Goal: Task Accomplishment & Management: Manage account settings

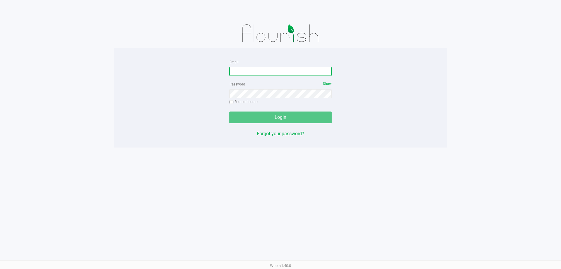
click at [250, 67] on input "Email" at bounding box center [280, 71] width 102 height 9
type input "[EMAIL_ADDRESS][DOMAIN_NAME]"
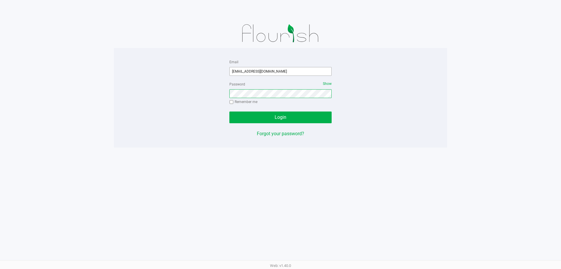
click at [229, 111] on button "Login" at bounding box center [280, 117] width 102 height 12
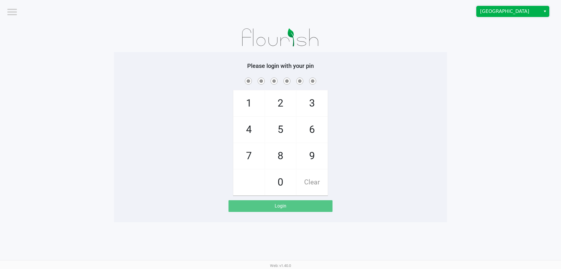
click at [517, 11] on span "Deerfield Beach WC" at bounding box center [508, 11] width 57 height 7
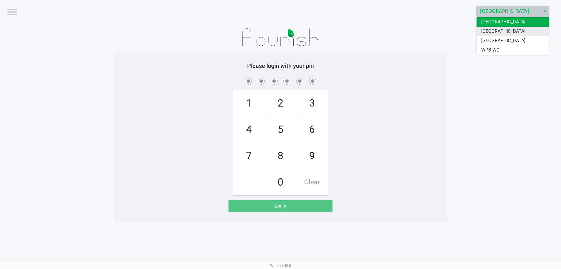
click at [511, 33] on span "[GEOGRAPHIC_DATA]" at bounding box center [503, 31] width 44 height 7
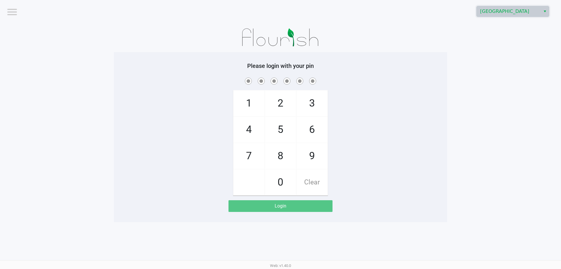
click at [460, 74] on app-pos-login-wrapper "Logout North Palm Beach WC Please login with your pin 1 4 7 2 5 8 0 3 6 9 Clear…" at bounding box center [280, 111] width 561 height 222
click at [170, 179] on div "1 4 7 2 5 8 0 3 6 9 Clear" at bounding box center [280, 135] width 333 height 119
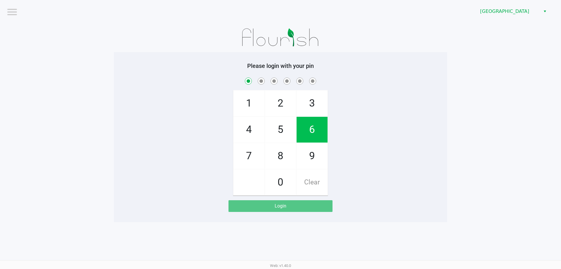
checkbox input "true"
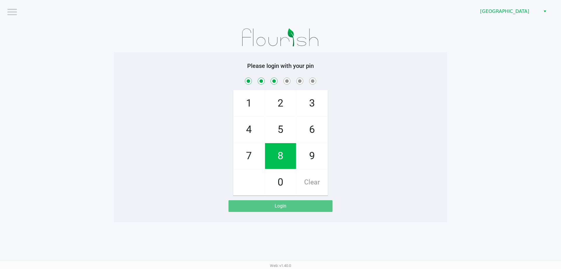
checkbox input "true"
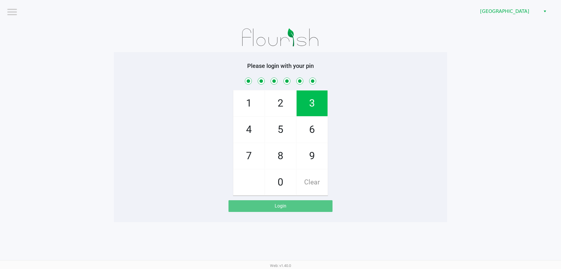
checkbox input "true"
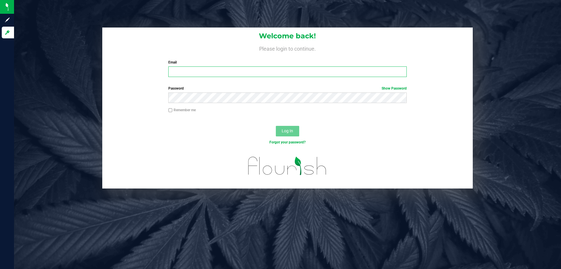
click at [220, 72] on input "Email" at bounding box center [287, 71] width 238 height 11
type input "[EMAIL_ADDRESS][DOMAIN_NAME]"
click at [276, 126] on button "Log In" at bounding box center [287, 131] width 23 height 11
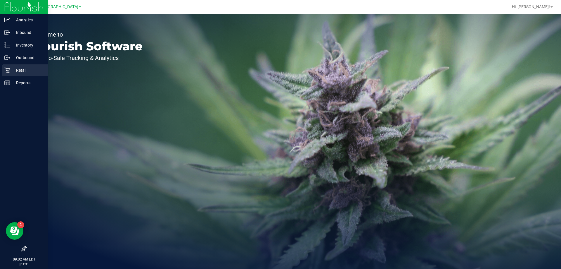
click at [10, 69] on icon at bounding box center [7, 70] width 6 height 6
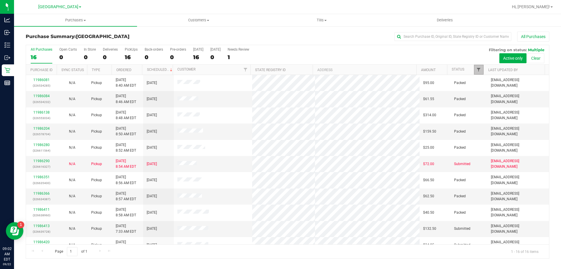
click at [478, 70] on span "Filter" at bounding box center [479, 69] width 5 height 5
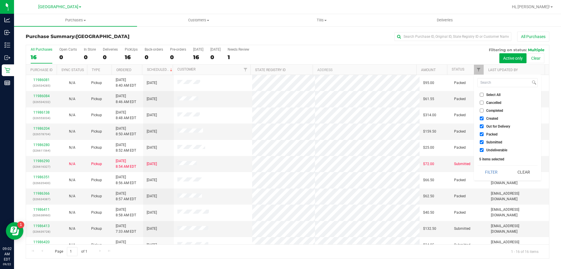
click at [488, 120] on li "Created" at bounding box center [508, 118] width 60 height 6
click at [489, 127] on span "Out for Delivery" at bounding box center [498, 127] width 24 height 4
click at [484, 127] on input "Out for Delivery" at bounding box center [482, 126] width 4 height 4
checkbox input "false"
click at [490, 134] on span "Packed" at bounding box center [491, 134] width 11 height 4
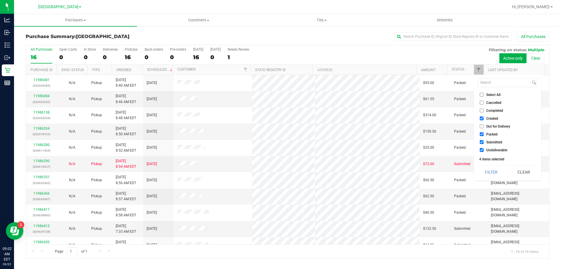
click at [484, 134] on input "Packed" at bounding box center [482, 134] width 4 height 4
checkbox input "false"
click at [491, 119] on span "Created" at bounding box center [492, 119] width 12 height 4
click at [484, 119] on input "Created" at bounding box center [482, 118] width 4 height 4
checkbox input "false"
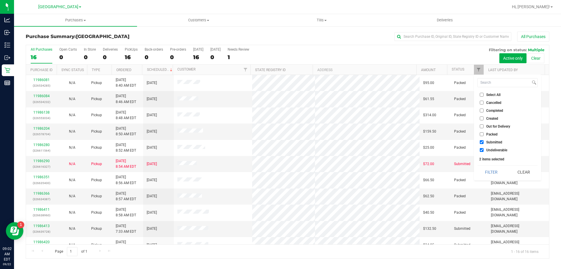
click at [490, 148] on span "Undeliverable" at bounding box center [496, 150] width 21 height 4
click at [484, 148] on input "Undeliverable" at bounding box center [482, 150] width 4 height 4
checkbox input "false"
click at [490, 167] on button "Filter" at bounding box center [492, 171] width 28 height 13
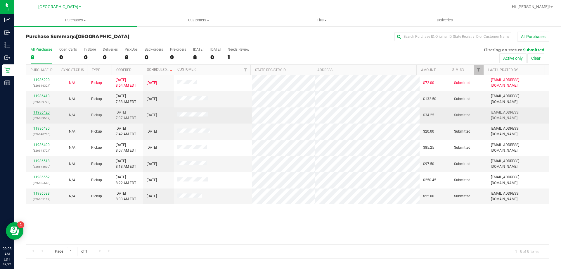
click at [45, 113] on link "11986420" at bounding box center [41, 112] width 16 height 4
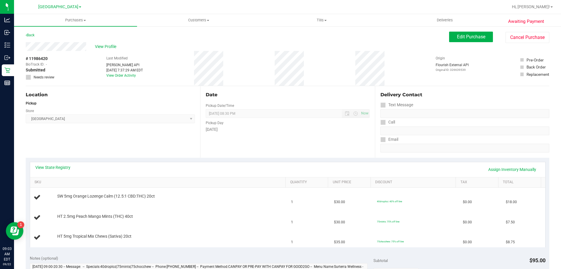
click at [59, 164] on div "View State Registry Assign Inventory Manually" at bounding box center [287, 169] width 515 height 15
click at [60, 166] on link "View State Registry" at bounding box center [52, 167] width 35 height 6
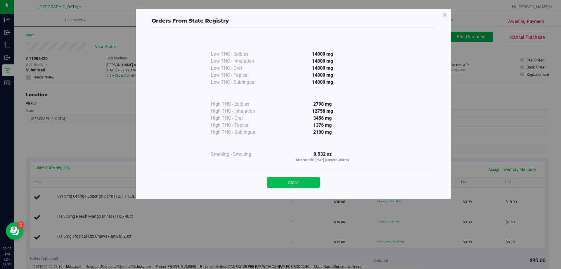
click at [275, 180] on button "Close" at bounding box center [293, 182] width 53 height 11
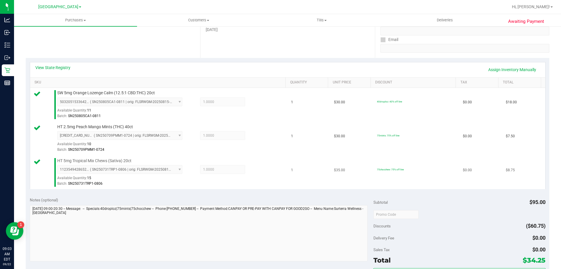
scroll to position [175, 0]
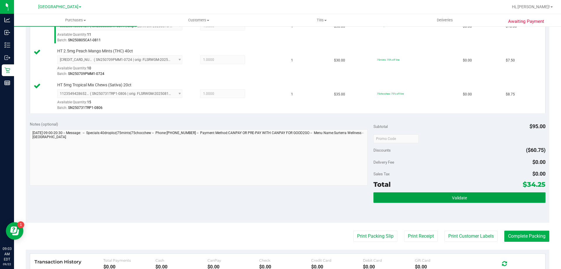
click at [401, 193] on button "Validate" at bounding box center [460, 197] width 172 height 11
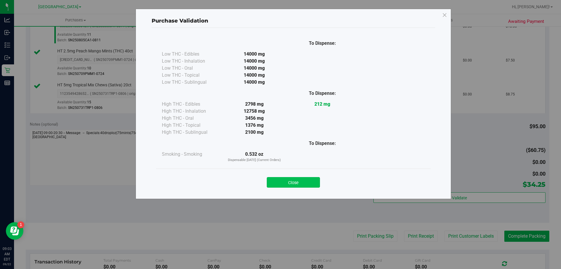
click at [282, 185] on button "Close" at bounding box center [293, 182] width 53 height 11
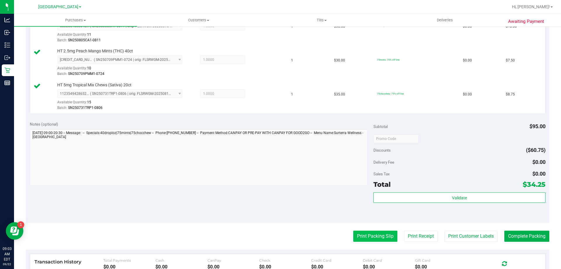
click at [367, 240] on button "Print Packing Slip" at bounding box center [375, 235] width 44 height 11
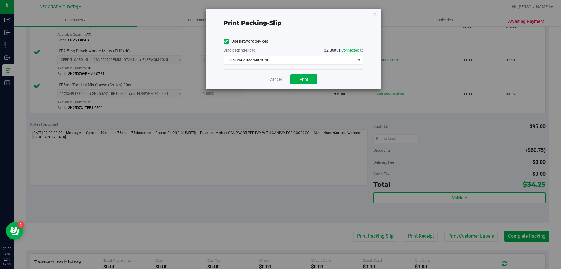
click at [288, 65] on div "Use network devices Send packing-slip to: QZ Status: Connected EPSON-BATMAN-BEY…" at bounding box center [294, 50] width 140 height 37
click at [284, 62] on span "EPSON-BATMAN-BEYOND" at bounding box center [290, 60] width 132 height 8
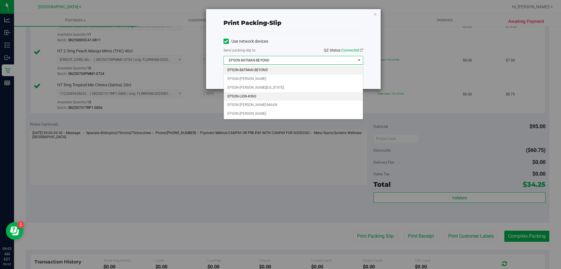
click at [260, 98] on li "EPSON-LION-KING" at bounding box center [293, 96] width 139 height 9
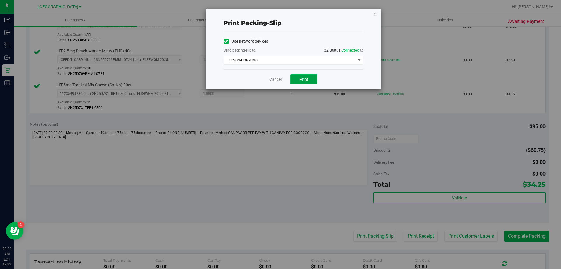
click at [310, 79] on button "Print" at bounding box center [304, 79] width 27 height 10
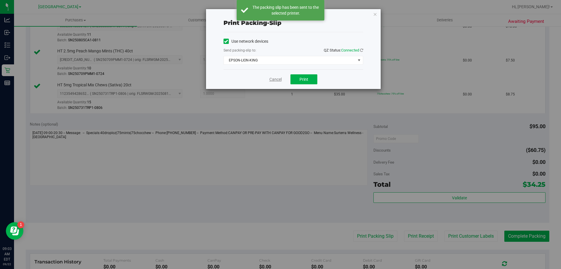
click at [277, 80] on link "Cancel" at bounding box center [276, 79] width 12 height 6
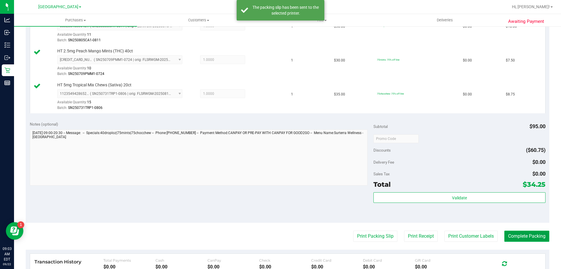
click at [515, 238] on button "Complete Packing" at bounding box center [527, 235] width 45 height 11
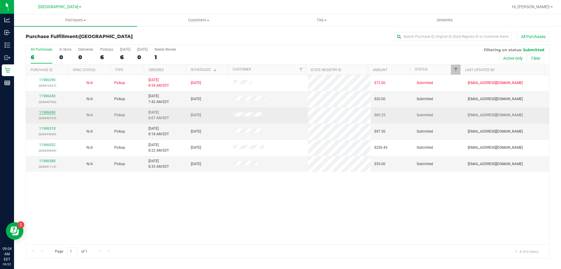
click at [42, 111] on link "11986490" at bounding box center [47, 112] width 16 height 4
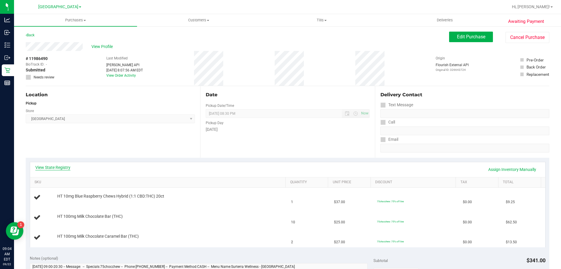
click at [59, 165] on link "View State Registry" at bounding box center [52, 167] width 35 height 6
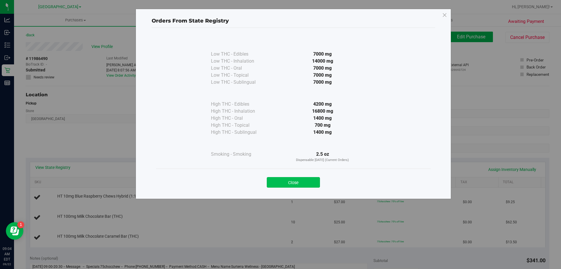
click at [303, 180] on button "Close" at bounding box center [293, 182] width 53 height 11
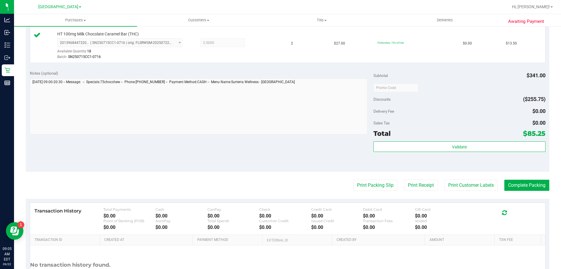
scroll to position [234, 0]
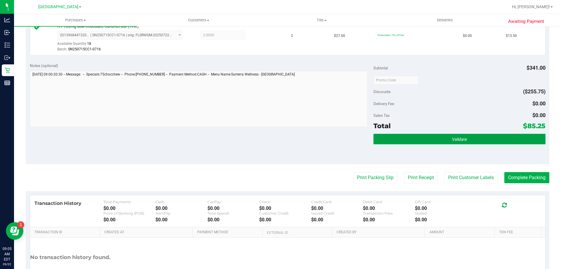
click at [469, 136] on button "Validate" at bounding box center [460, 139] width 172 height 11
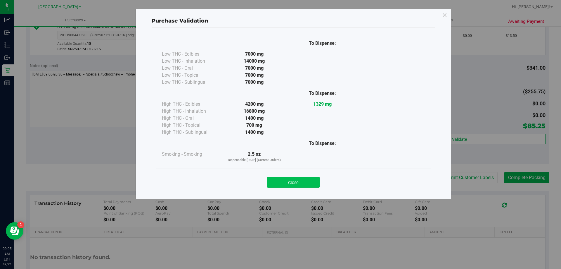
click at [306, 180] on button "Close" at bounding box center [293, 182] width 53 height 11
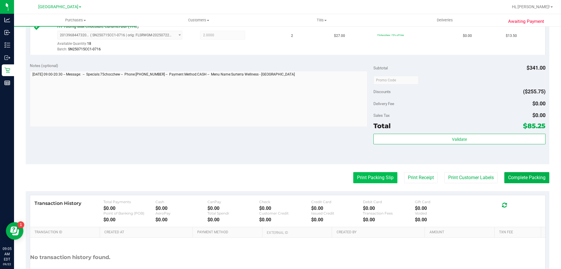
click at [355, 178] on button "Print Packing Slip" at bounding box center [375, 177] width 44 height 11
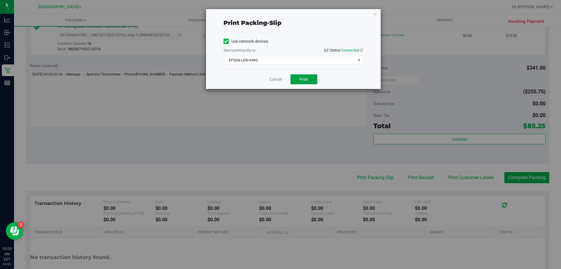
click at [297, 78] on button "Print" at bounding box center [304, 79] width 27 height 10
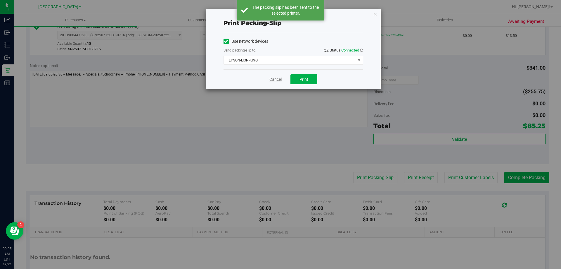
click at [274, 78] on link "Cancel" at bounding box center [276, 79] width 12 height 6
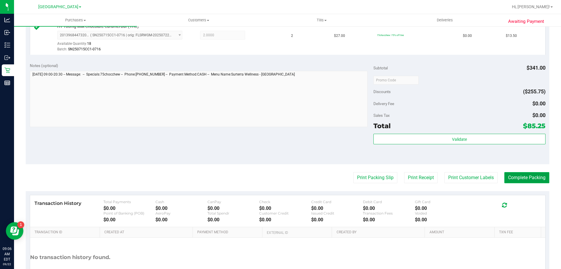
click at [530, 177] on button "Complete Packing" at bounding box center [527, 177] width 45 height 11
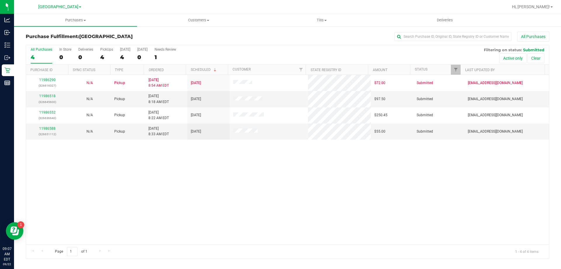
click at [100, 56] on div "All Purchases 4 In Store 0 Deliveries 0 PickUps 4 [DATE] 4 [DATE] 0 Needs Revie…" at bounding box center [287, 55] width 523 height 20
click at [101, 56] on div "4" at bounding box center [106, 57] width 13 height 7
click at [0, 0] on input "PickUps 4" at bounding box center [0, 0] width 0 height 0
click at [47, 95] on link "11986518" at bounding box center [47, 96] width 16 height 4
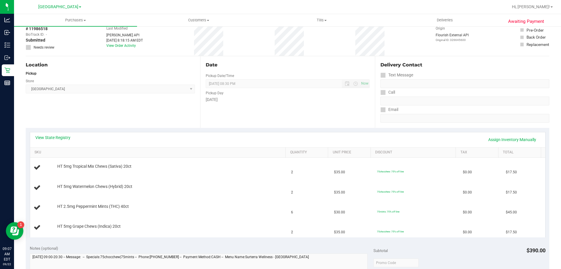
scroll to position [58, 0]
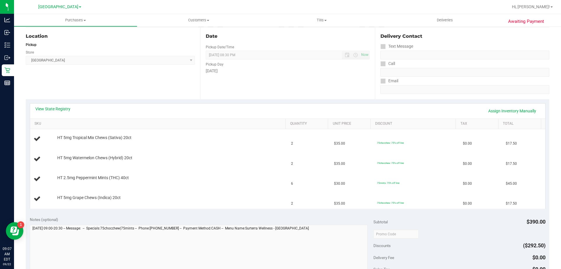
click at [67, 112] on div "View State Registry Assign Inventory Manually" at bounding box center [287, 111] width 505 height 10
click at [62, 110] on link "View State Registry" at bounding box center [52, 109] width 35 height 6
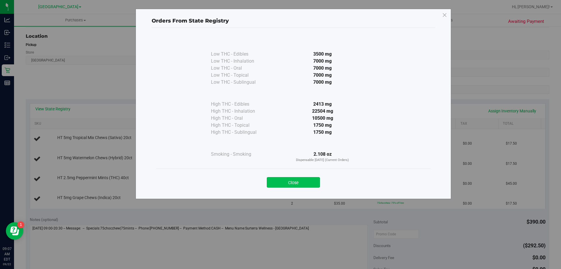
click at [312, 181] on button "Close" at bounding box center [293, 182] width 53 height 11
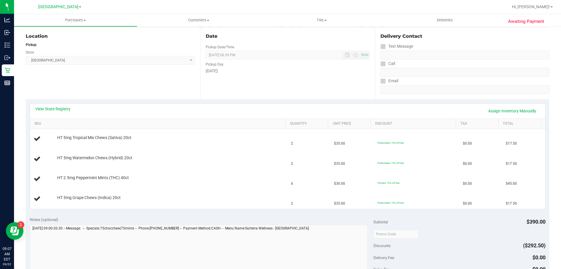
click at [219, 105] on div "View State Registry Assign Inventory Manually" at bounding box center [287, 110] width 515 height 15
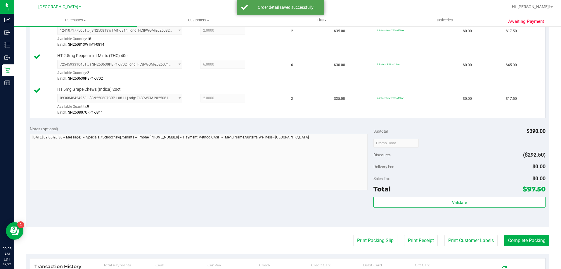
scroll to position [292, 0]
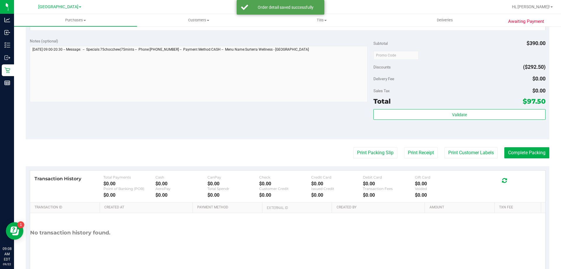
click at [427, 108] on div "Subtotal $390.00 Discounts ($292.50) Delivery Fee $0.00 Sales Tax $0.00 Total $…" at bounding box center [460, 86] width 172 height 97
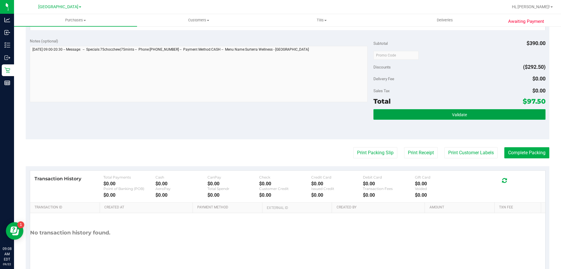
click at [414, 113] on button "Validate" at bounding box center [460, 114] width 172 height 11
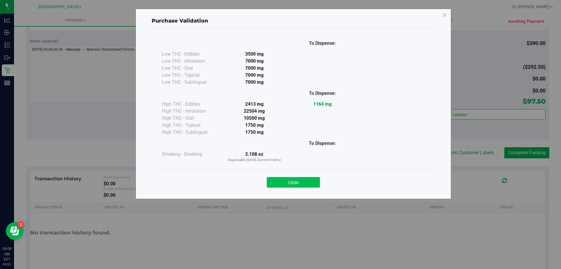
click at [310, 182] on button "Close" at bounding box center [293, 182] width 53 height 11
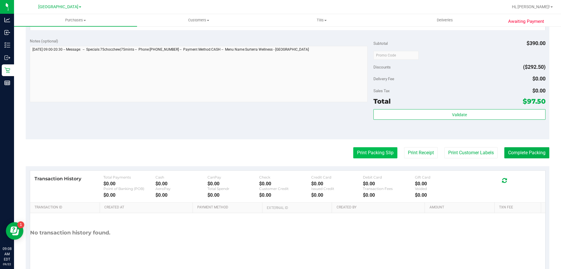
click at [369, 157] on button "Print Packing Slip" at bounding box center [375, 152] width 44 height 11
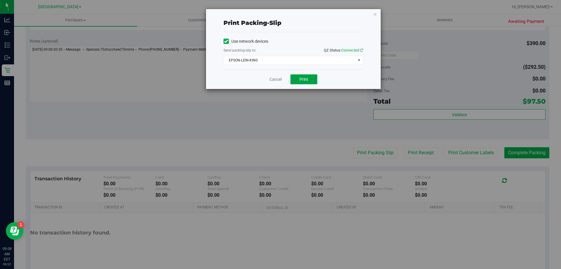
click at [304, 81] on span "Print" at bounding box center [304, 79] width 9 height 5
click at [277, 79] on link "Cancel" at bounding box center [276, 79] width 12 height 6
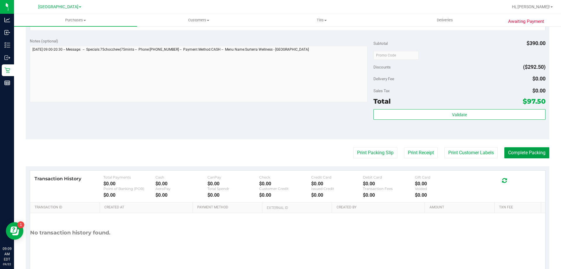
drag, startPoint x: 527, startPoint y: 150, endPoint x: 464, endPoint y: 1, distance: 162.4
click at [527, 148] on button "Complete Packing" at bounding box center [527, 152] width 45 height 11
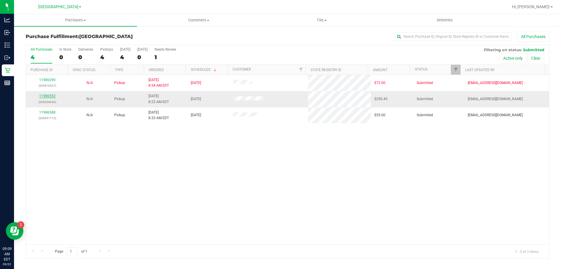
click at [46, 94] on link "11986552" at bounding box center [47, 96] width 16 height 4
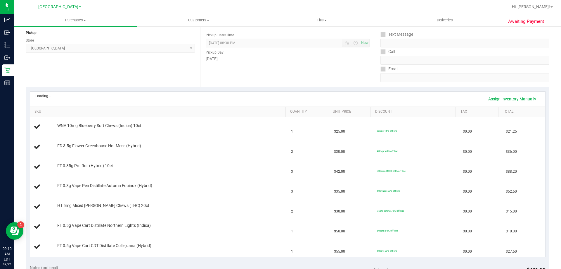
scroll to position [117, 0]
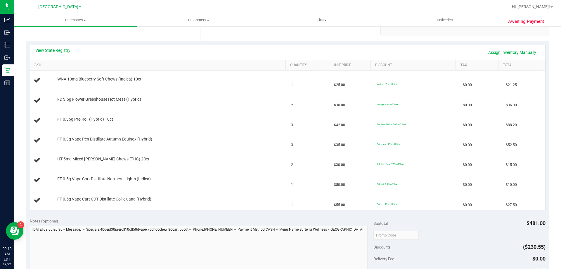
click at [46, 48] on link "View State Registry" at bounding box center [52, 50] width 35 height 6
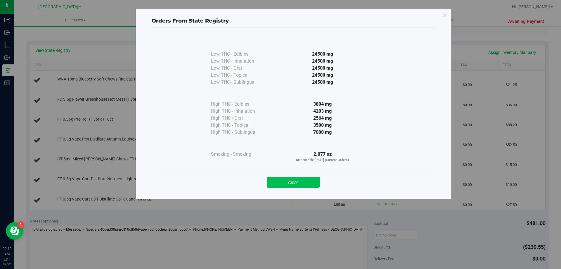
click at [303, 179] on button "Close" at bounding box center [293, 182] width 53 height 11
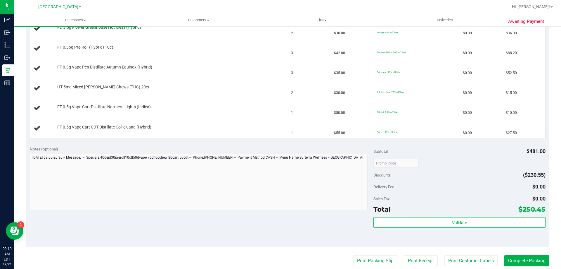
scroll to position [263, 0]
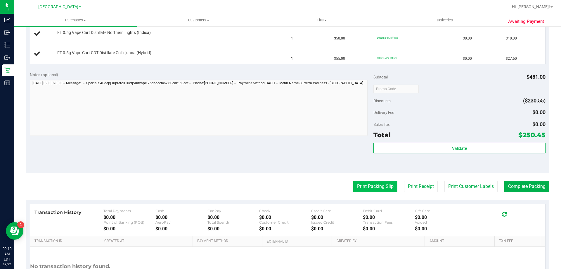
click at [371, 189] on button "Print Packing Slip" at bounding box center [375, 186] width 44 height 11
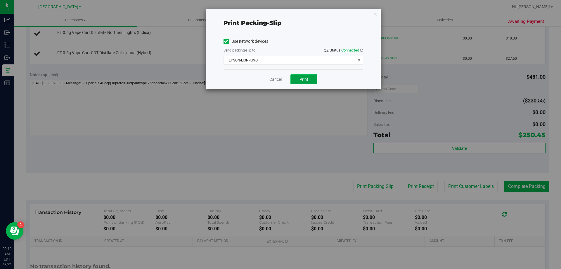
click at [307, 79] on span "Print" at bounding box center [304, 79] width 9 height 5
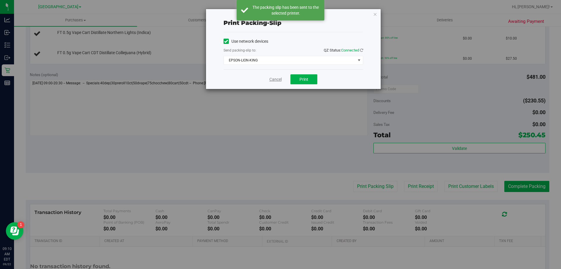
click at [276, 79] on link "Cancel" at bounding box center [276, 79] width 12 height 6
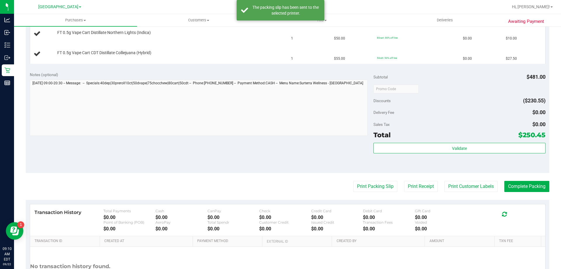
click at [267, 79] on div "Notes (optional)" at bounding box center [202, 104] width 344 height 65
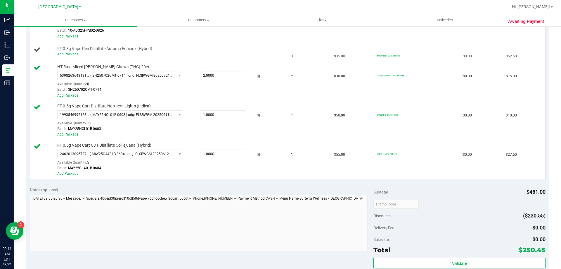
click at [71, 55] on link "Add Package" at bounding box center [67, 54] width 21 height 4
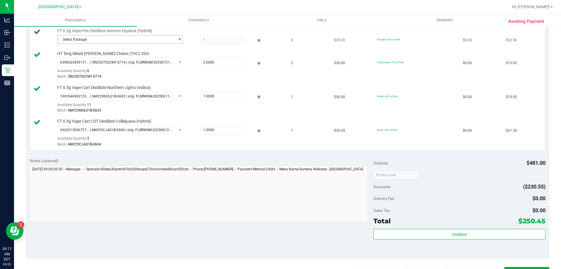
click at [117, 37] on span "Select Package" at bounding box center [116, 39] width 117 height 8
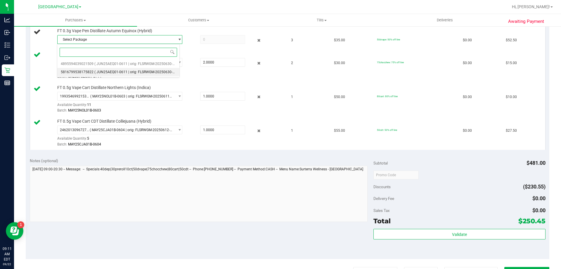
click at [129, 74] on li "5816799538175822 ( JUN25AEQ01-0611 | orig: FLSRWGM-20250630-3068 )" at bounding box center [118, 72] width 122 height 8
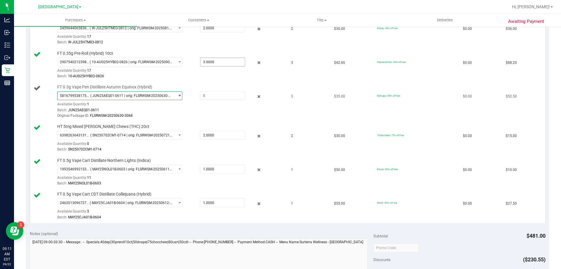
scroll to position [205, 0]
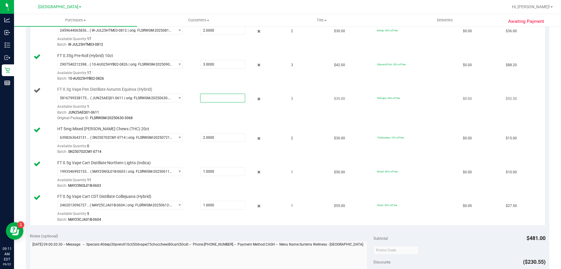
click at [231, 99] on span at bounding box center [222, 98] width 45 height 9
type input "1"
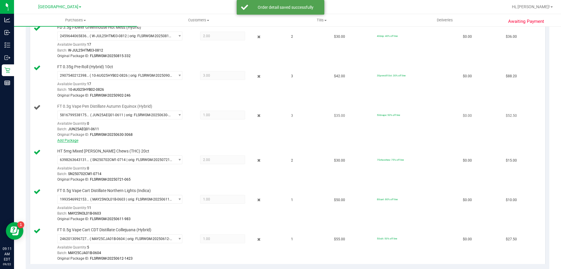
click at [68, 140] on link "Add Package" at bounding box center [67, 140] width 21 height 4
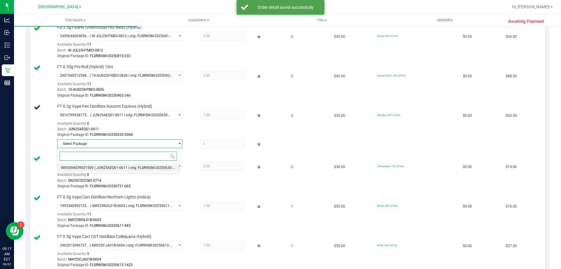
click at [139, 168] on span "( JUN25AEQ01-0611 | orig: FLSRWGM-20250630-3000 )" at bounding box center [138, 167] width 88 height 4
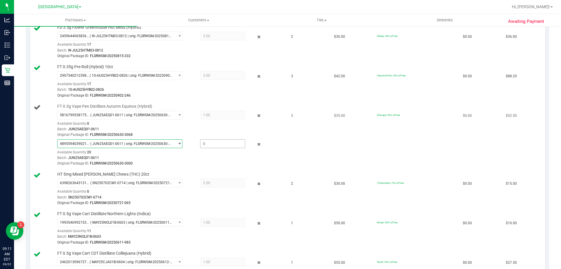
click at [235, 144] on span at bounding box center [222, 143] width 45 height 9
type input "2"
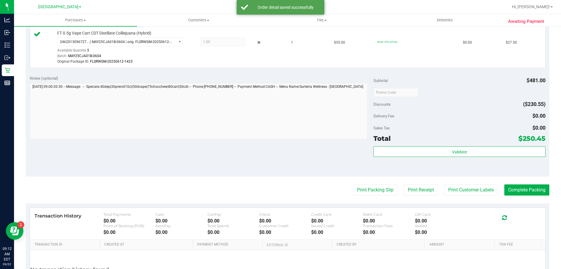
scroll to position [468, 0]
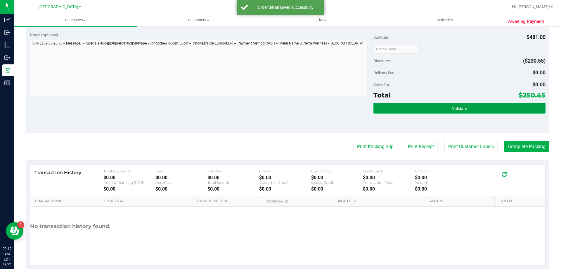
click at [427, 110] on button "Validate" at bounding box center [460, 108] width 172 height 11
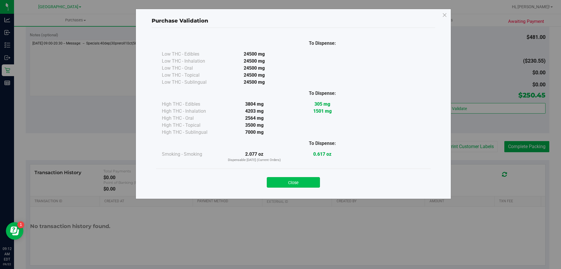
click at [295, 184] on button "Close" at bounding box center [293, 182] width 53 height 11
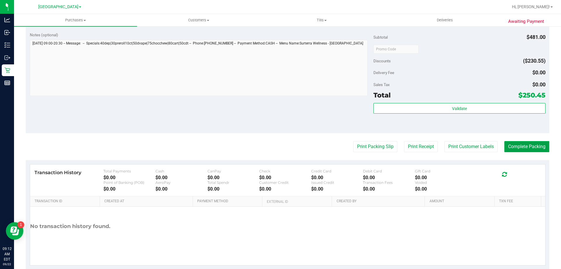
click at [524, 144] on button "Complete Packing" at bounding box center [527, 146] width 45 height 11
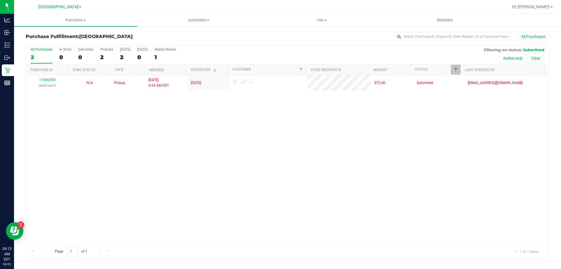
click at [510, 237] on div "11986290 (326616327) N/A Pickup [DATE] 8:54 AM EDT 9/22/2025 $72.00 Submitted […" at bounding box center [287, 159] width 523 height 169
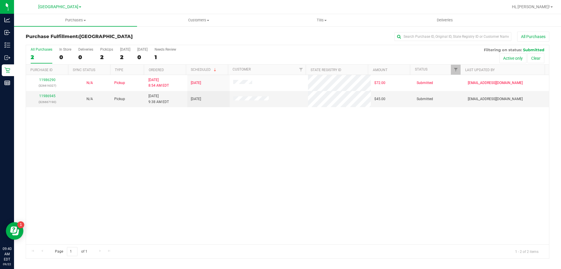
click at [80, 148] on div "11986290 (326616327) N/A Pickup [DATE] 8:54 AM EDT 9/22/2025 $72.00 Submitted […" at bounding box center [287, 159] width 523 height 169
click at [107, 52] on label "PickUps 2" at bounding box center [106, 55] width 13 height 16
click at [0, 0] on input "PickUps 2" at bounding box center [0, 0] width 0 height 0
click at [44, 95] on link "11986945" at bounding box center [47, 96] width 16 height 4
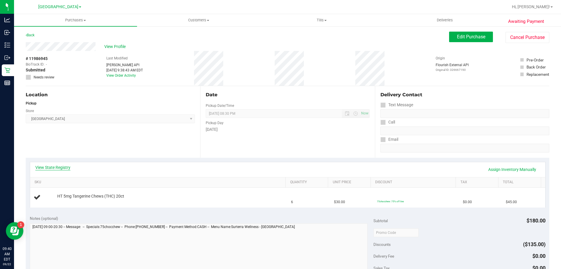
click at [61, 168] on link "View State Registry" at bounding box center [52, 167] width 35 height 6
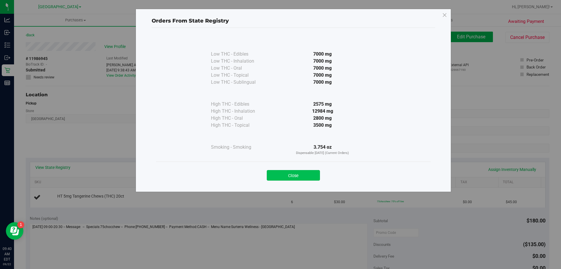
click at [308, 174] on button "Close" at bounding box center [293, 175] width 53 height 11
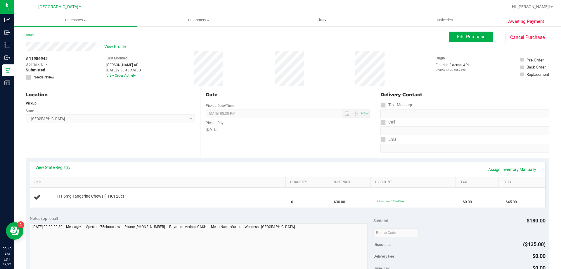
click at [285, 149] on div "Date Pickup Date/Time [DATE] Now [DATE] 08:30 PM Now Pickup Day [DATE]" at bounding box center [287, 122] width 175 height 72
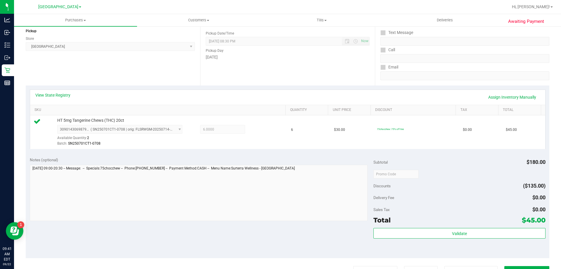
scroll to position [117, 0]
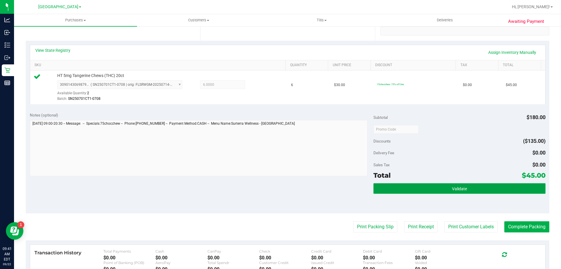
click at [410, 187] on button "Validate" at bounding box center [460, 188] width 172 height 11
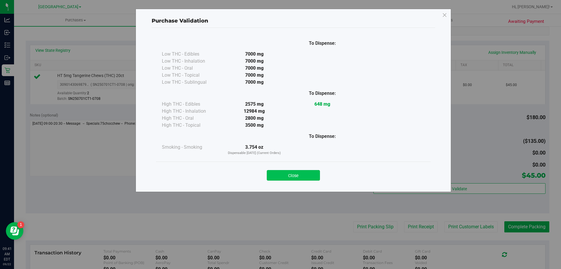
click at [296, 173] on button "Close" at bounding box center [293, 175] width 53 height 11
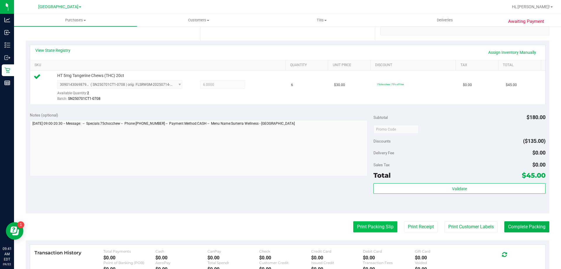
click at [364, 225] on button "Print Packing Slip" at bounding box center [375, 226] width 44 height 11
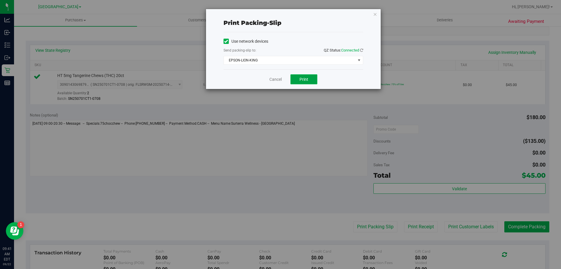
click at [309, 77] on button "Print" at bounding box center [304, 79] width 27 height 10
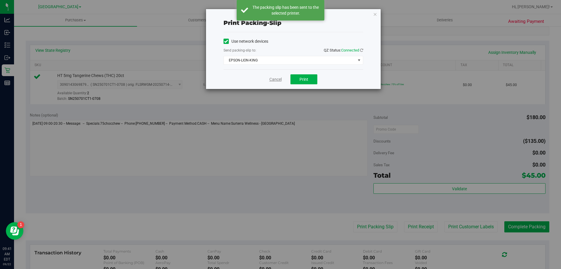
click at [270, 79] on link "Cancel" at bounding box center [276, 79] width 12 height 6
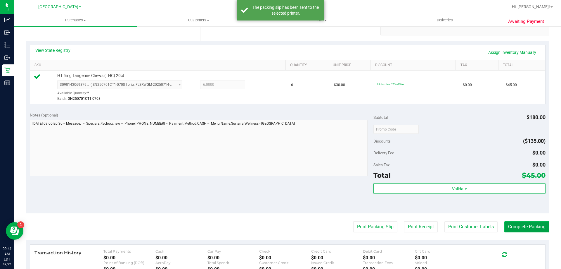
click at [505, 224] on button "Complete Packing" at bounding box center [527, 226] width 45 height 11
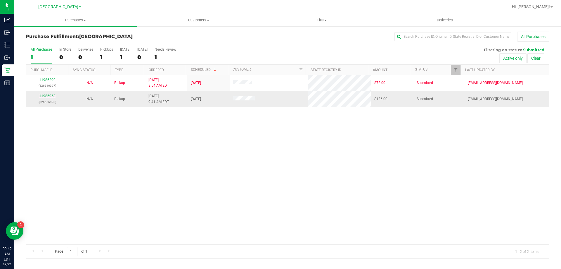
click at [48, 97] on link "11986968" at bounding box center [47, 96] width 16 height 4
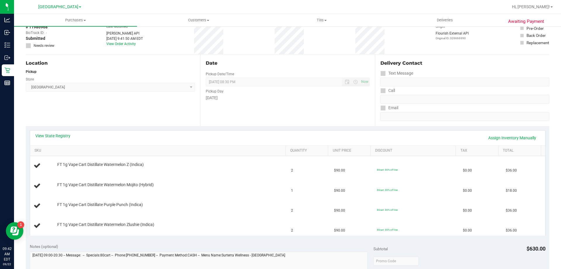
scroll to position [58, 0]
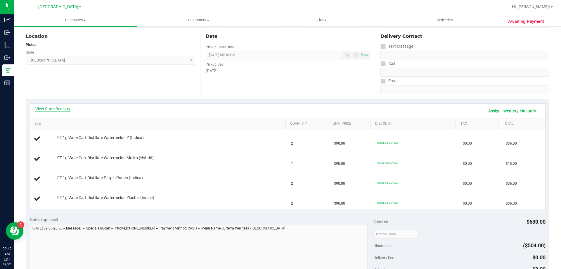
click at [62, 108] on link "View State Registry" at bounding box center [52, 109] width 35 height 6
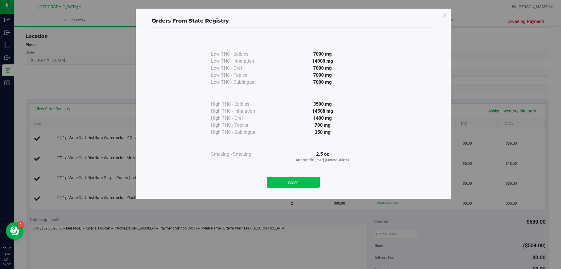
click at [289, 183] on button "Close" at bounding box center [293, 182] width 53 height 11
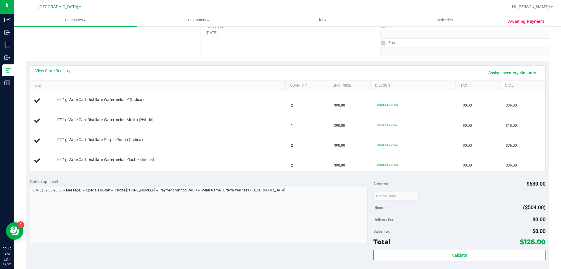
scroll to position [175, 0]
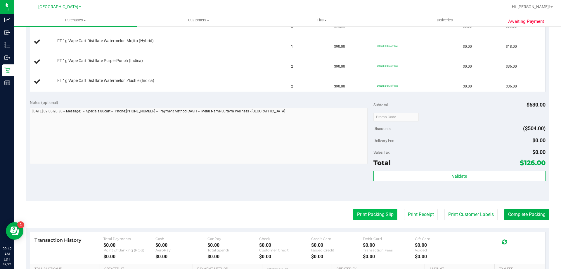
click at [361, 214] on button "Print Packing Slip" at bounding box center [375, 214] width 44 height 11
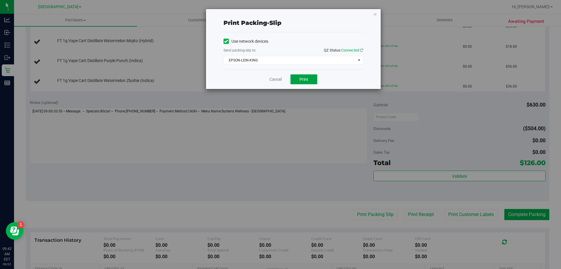
click at [299, 78] on button "Print" at bounding box center [304, 79] width 27 height 10
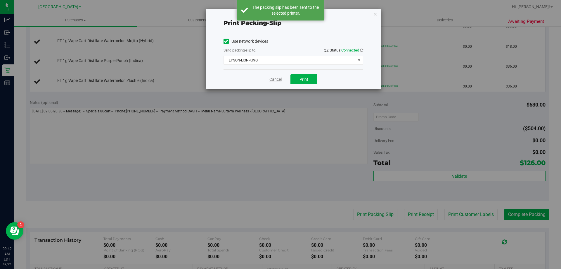
click at [275, 79] on link "Cancel" at bounding box center [276, 79] width 12 height 6
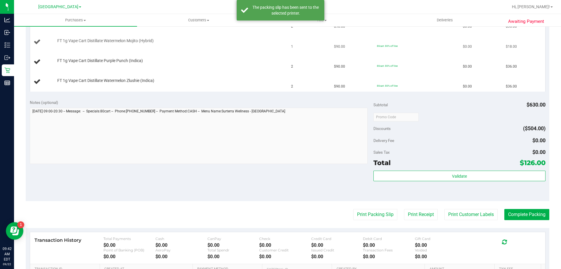
drag, startPoint x: 197, startPoint y: 47, endPoint x: 200, endPoint y: 42, distance: 6.1
click at [199, 47] on td "FT 1g Vape Cart Distillate Watermelon Mojito (Hybrid)" at bounding box center [159, 42] width 258 height 20
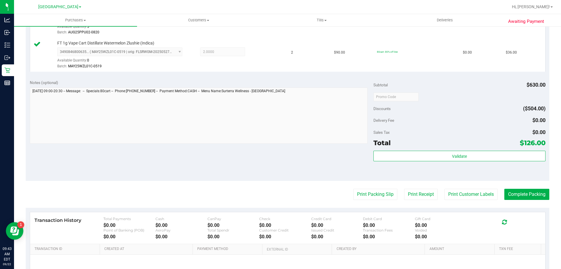
scroll to position [311, 0]
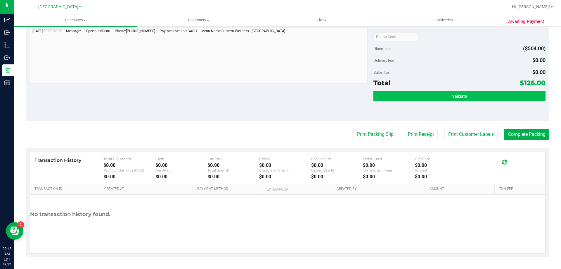
drag, startPoint x: 425, startPoint y: 89, endPoint x: 424, endPoint y: 94, distance: 5.9
click at [425, 89] on div "Subtotal $630.00 Discounts ($504.00) Delivery Fee $0.00 Sales Tax $0.00 Total $…" at bounding box center [460, 68] width 172 height 97
click at [424, 94] on button "Validate" at bounding box center [460, 96] width 172 height 11
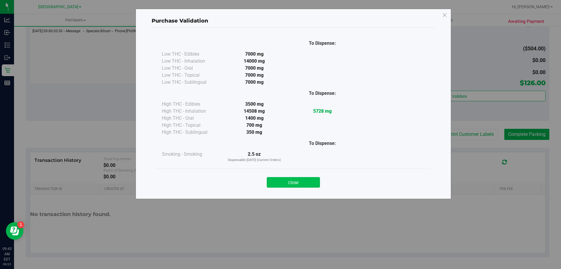
click at [303, 179] on button "Close" at bounding box center [293, 182] width 53 height 11
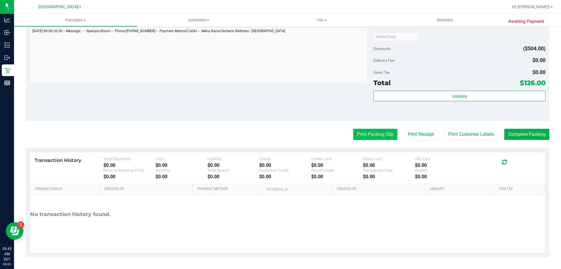
click at [363, 131] on button "Print Packing Slip" at bounding box center [375, 134] width 44 height 11
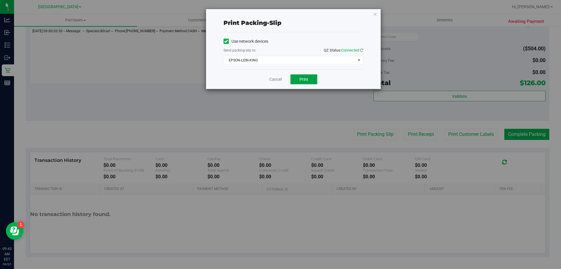
click at [294, 80] on button "Print" at bounding box center [304, 79] width 27 height 10
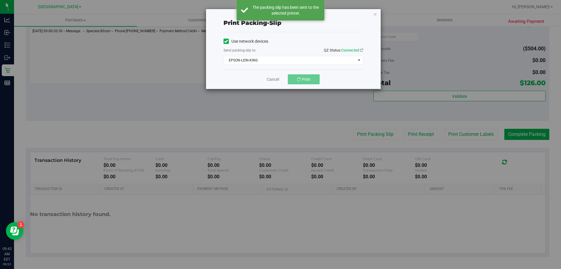
click at [274, 82] on div "Cancel Print" at bounding box center [294, 79] width 140 height 20
click at [277, 82] on link "Cancel" at bounding box center [276, 79] width 12 height 6
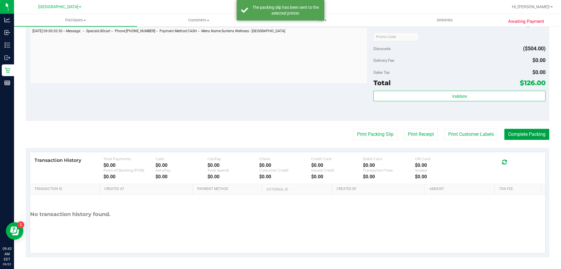
click at [537, 137] on button "Complete Packing" at bounding box center [527, 134] width 45 height 11
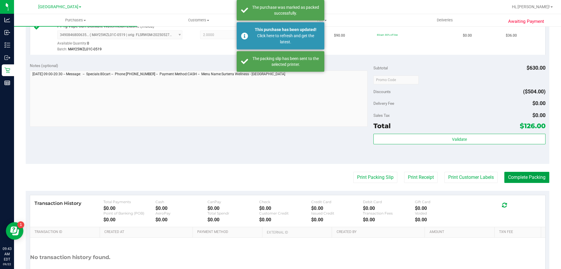
scroll to position [165, 0]
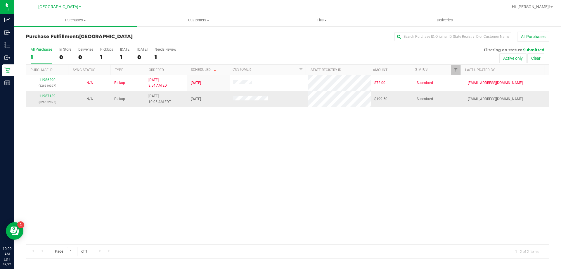
click at [45, 96] on link "11987139" at bounding box center [47, 96] width 16 height 4
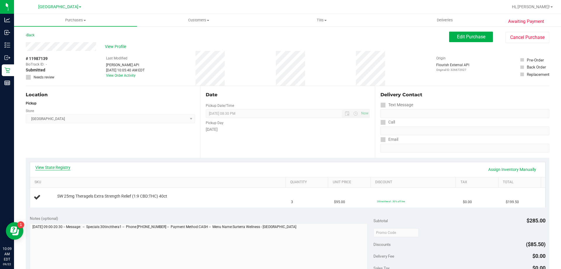
click at [58, 167] on link "View State Registry" at bounding box center [52, 167] width 35 height 6
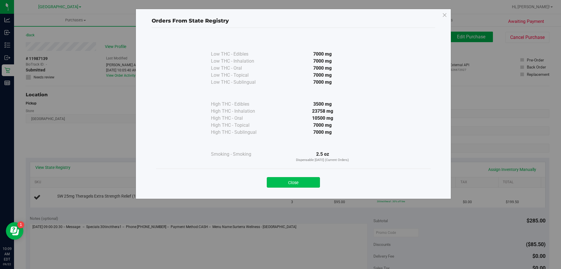
click at [309, 182] on button "Close" at bounding box center [293, 182] width 53 height 11
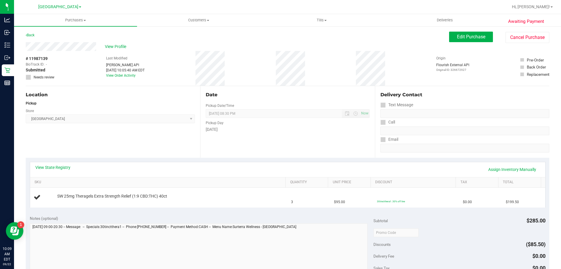
click at [114, 144] on div "Location Pickup Store [GEOGRAPHIC_DATA] WC Select Store [PERSON_NAME][GEOGRAPHI…" at bounding box center [113, 122] width 175 height 72
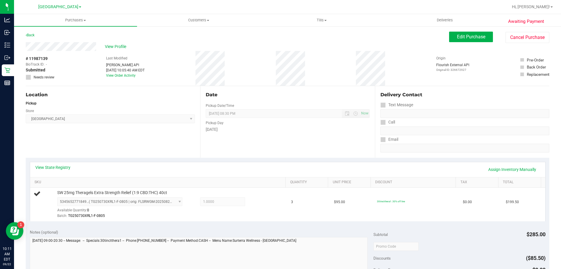
click at [242, 161] on div "View State Registry Assign Inventory Manually SKU Quantity Unit Price Discount …" at bounding box center [288, 191] width 524 height 67
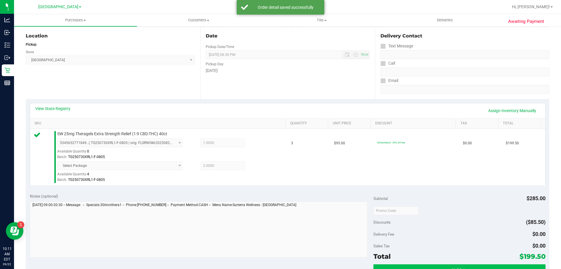
scroll to position [146, 0]
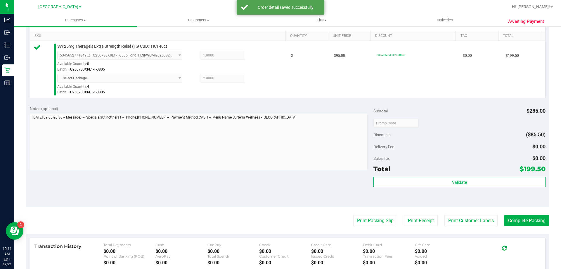
click at [443, 175] on div "Subtotal $285.00 Discounts ($85.50) Delivery Fee $0.00 Sales Tax $0.00 Total $1…" at bounding box center [460, 154] width 172 height 97
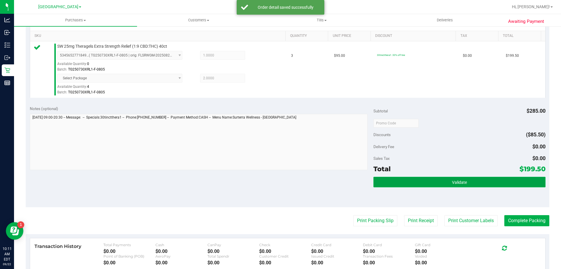
click at [443, 181] on button "Validate" at bounding box center [460, 182] width 172 height 11
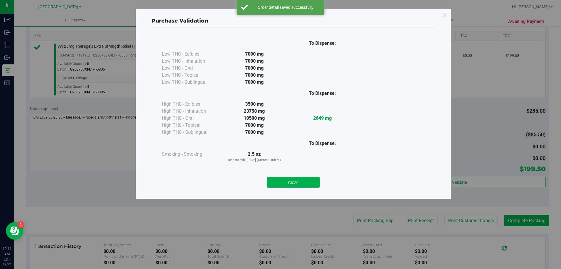
drag, startPoint x: 301, startPoint y: 179, endPoint x: 327, endPoint y: 194, distance: 30.5
click at [301, 180] on button "Close" at bounding box center [293, 182] width 53 height 11
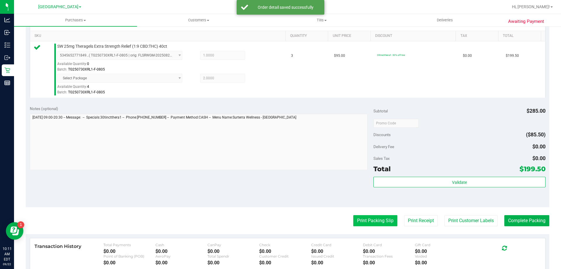
click at [354, 218] on button "Print Packing Slip" at bounding box center [375, 220] width 44 height 11
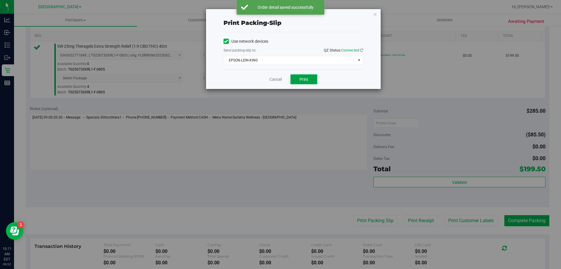
click at [309, 80] on button "Print" at bounding box center [304, 79] width 27 height 10
click at [277, 80] on link "Cancel" at bounding box center [276, 79] width 12 height 6
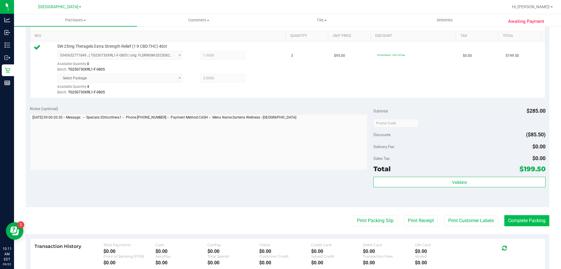
click at [532, 223] on button "Complete Packing" at bounding box center [527, 220] width 45 height 11
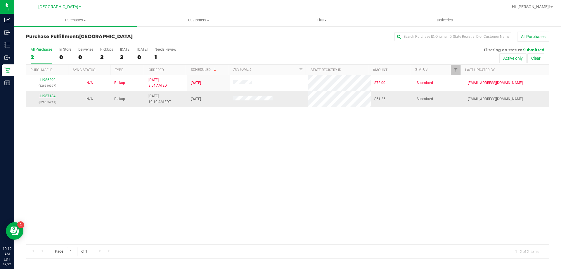
click at [46, 96] on link "11987184" at bounding box center [47, 96] width 16 height 4
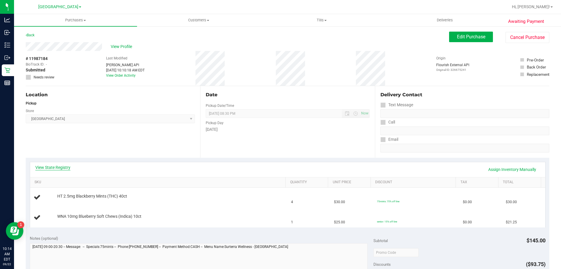
click at [52, 168] on link "View State Registry" at bounding box center [52, 167] width 35 height 6
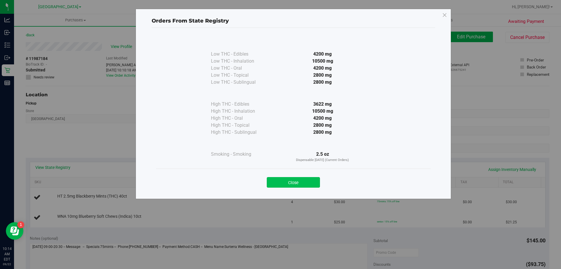
click at [299, 177] on button "Close" at bounding box center [293, 182] width 53 height 11
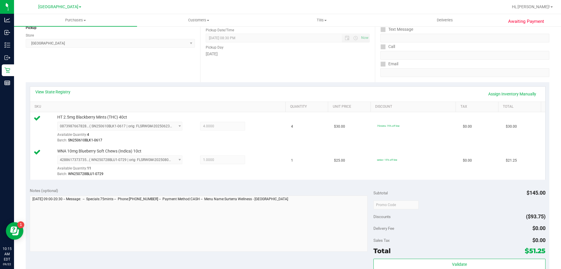
scroll to position [146, 0]
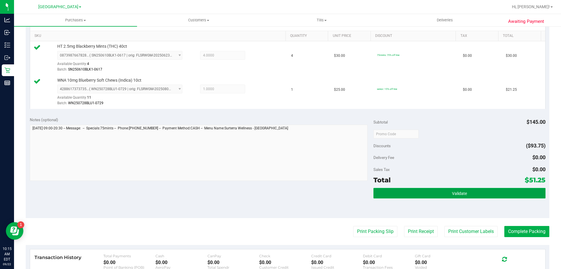
click at [409, 191] on button "Validate" at bounding box center [460, 193] width 172 height 11
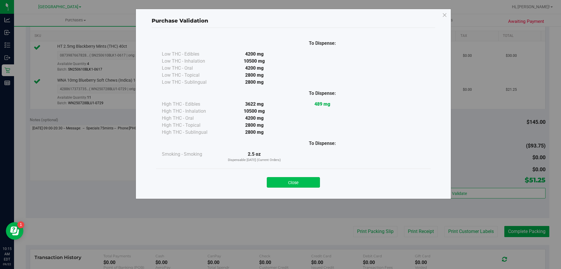
click at [298, 182] on button "Close" at bounding box center [293, 182] width 53 height 11
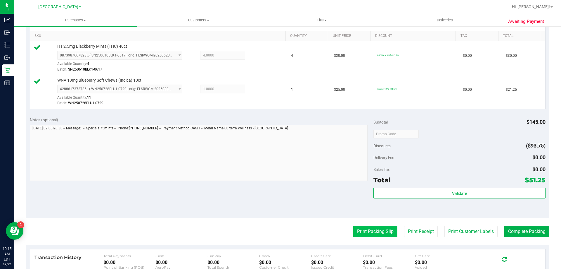
click at [372, 231] on button "Print Packing Slip" at bounding box center [375, 231] width 44 height 11
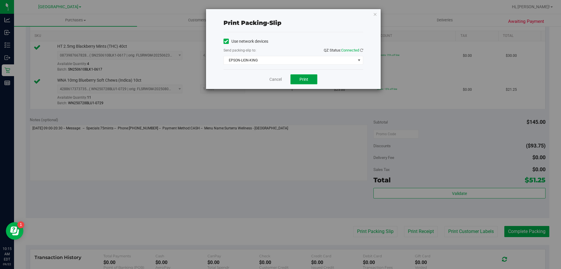
click at [309, 75] on button "Print" at bounding box center [304, 79] width 27 height 10
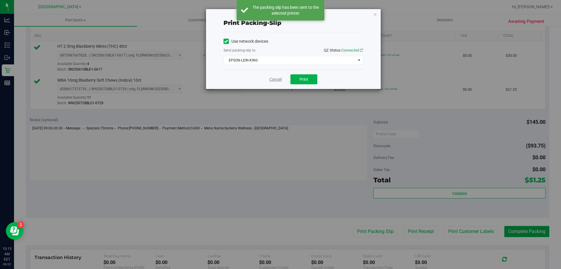
click at [277, 79] on link "Cancel" at bounding box center [276, 79] width 12 height 6
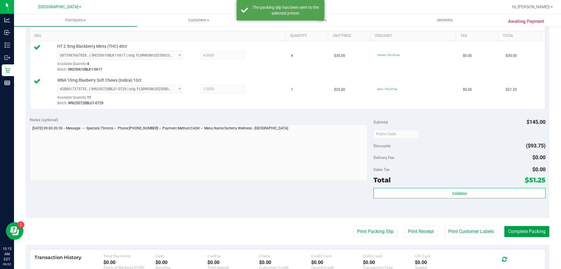
click at [522, 232] on button "Complete Packing" at bounding box center [527, 231] width 45 height 11
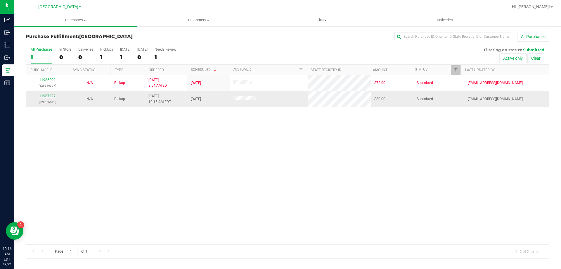
click at [48, 95] on link "11987227" at bounding box center [47, 96] width 16 height 4
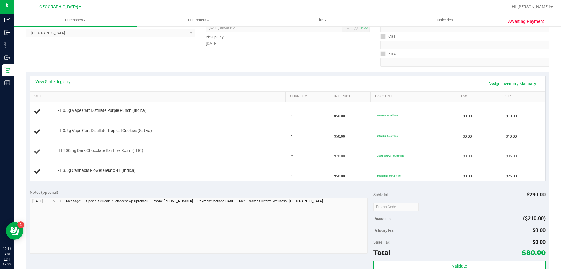
scroll to position [88, 0]
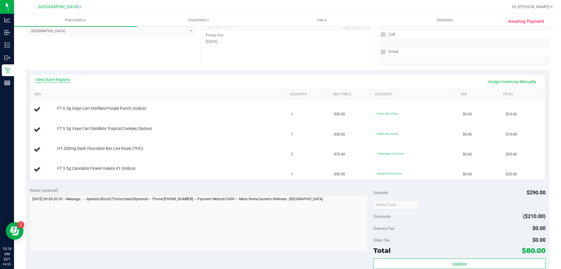
click at [61, 81] on link "View State Registry" at bounding box center [52, 80] width 35 height 6
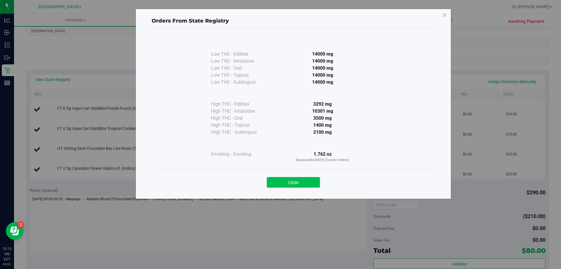
click at [293, 184] on button "Close" at bounding box center [293, 182] width 53 height 11
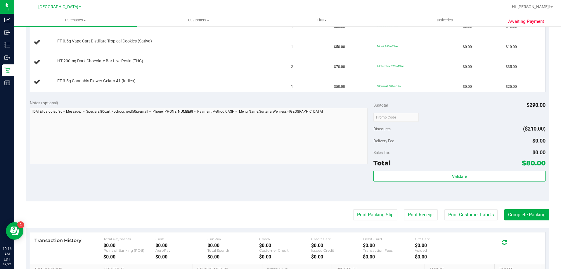
scroll to position [234, 0]
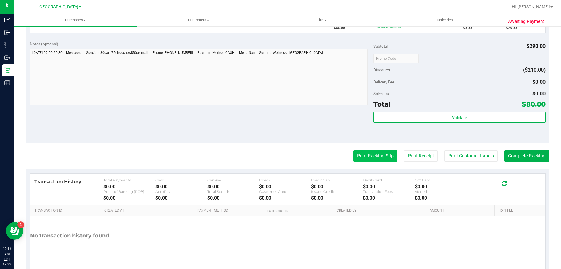
click at [378, 152] on button "Print Packing Slip" at bounding box center [375, 155] width 44 height 11
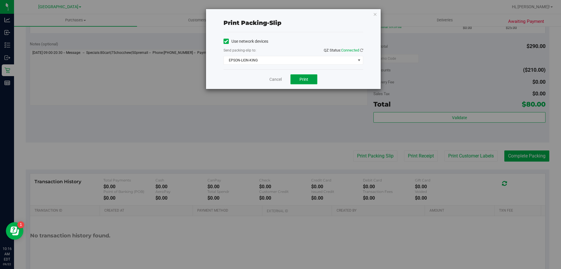
click at [309, 79] on button "Print" at bounding box center [304, 79] width 27 height 10
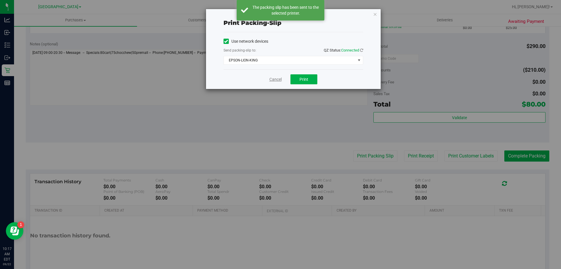
click at [280, 77] on link "Cancel" at bounding box center [276, 79] width 12 height 6
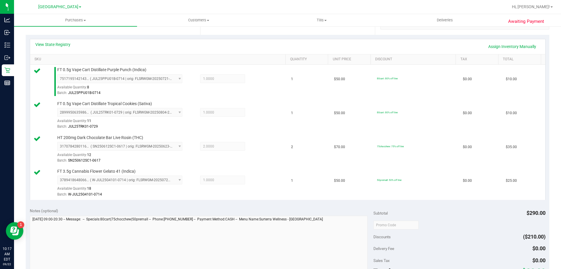
scroll to position [263, 0]
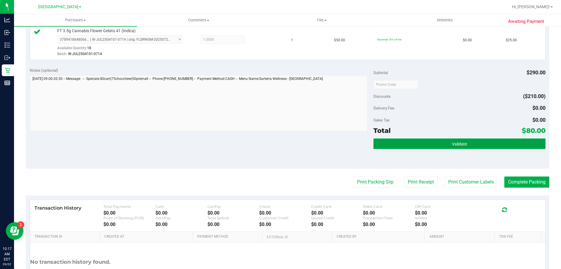
click at [412, 138] on button "Validate" at bounding box center [460, 143] width 172 height 11
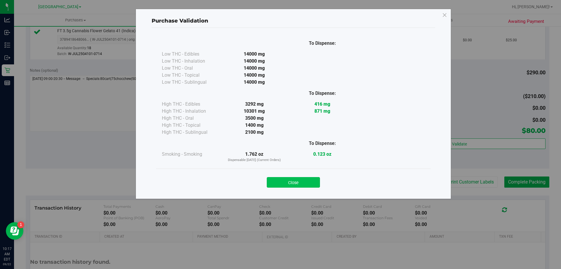
click at [306, 184] on button "Close" at bounding box center [293, 182] width 53 height 11
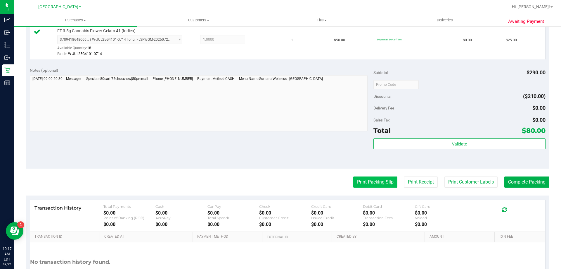
click at [382, 180] on button "Print Packing Slip" at bounding box center [375, 181] width 44 height 11
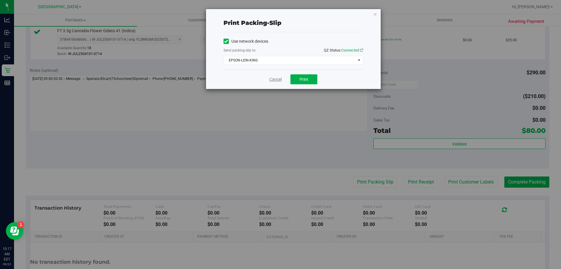
click at [276, 80] on link "Cancel" at bounding box center [276, 79] width 12 height 6
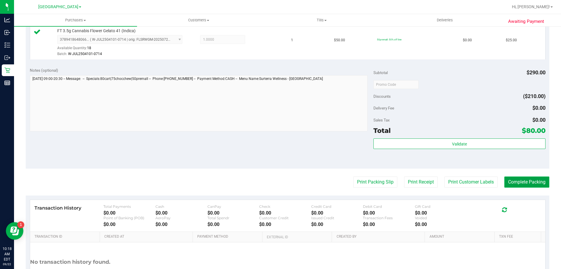
click at [524, 181] on button "Complete Packing" at bounding box center [527, 181] width 45 height 11
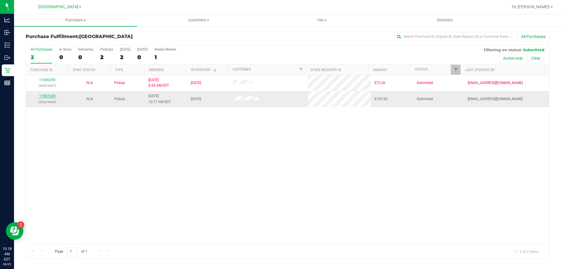
click at [46, 97] on link "11987245" at bounding box center [47, 96] width 16 height 4
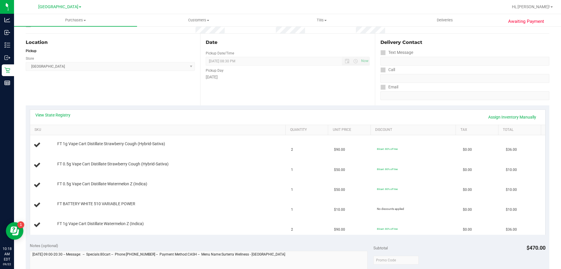
scroll to position [58, 0]
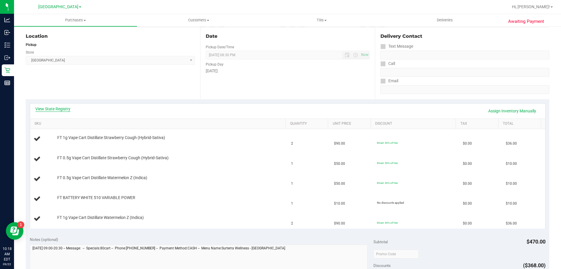
click at [58, 109] on link "View State Registry" at bounding box center [52, 109] width 35 height 6
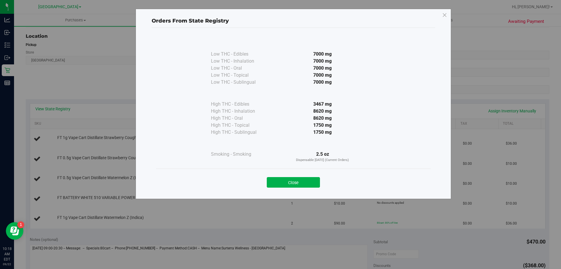
click at [297, 187] on div "Close" at bounding box center [293, 180] width 275 height 24
click at [296, 185] on button "Close" at bounding box center [293, 182] width 53 height 11
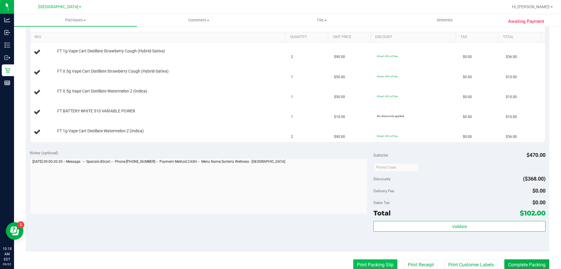
scroll to position [205, 0]
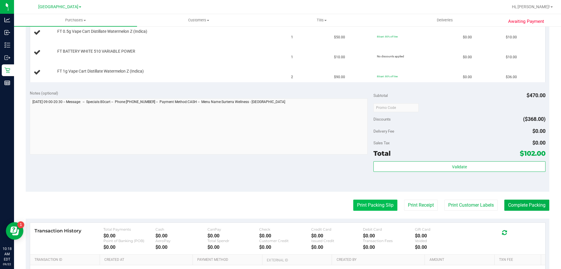
click at [365, 204] on button "Print Packing Slip" at bounding box center [375, 204] width 44 height 11
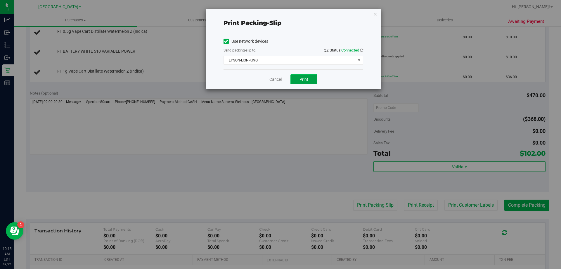
click at [314, 79] on button "Print" at bounding box center [304, 79] width 27 height 10
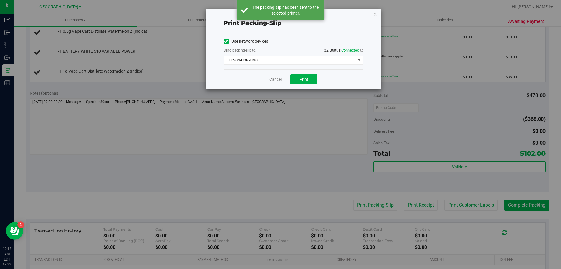
click at [276, 78] on link "Cancel" at bounding box center [276, 79] width 12 height 6
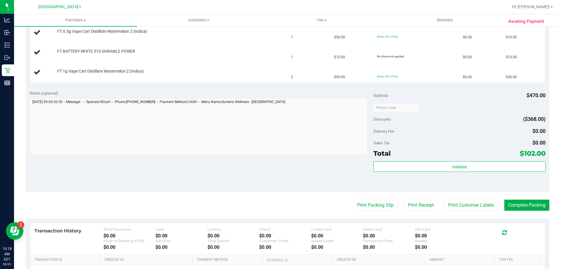
click at [278, 87] on div "Notes (optional) Subtotal $470.00 Discounts ($368.00) Delivery Fee $0.00 Sales …" at bounding box center [288, 138] width 524 height 105
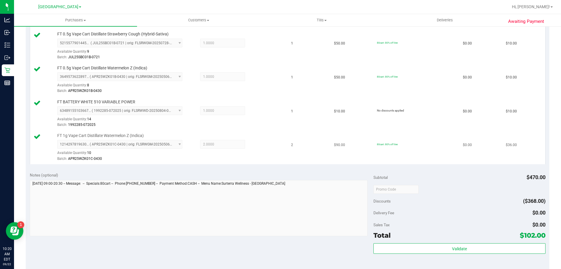
scroll to position [234, 0]
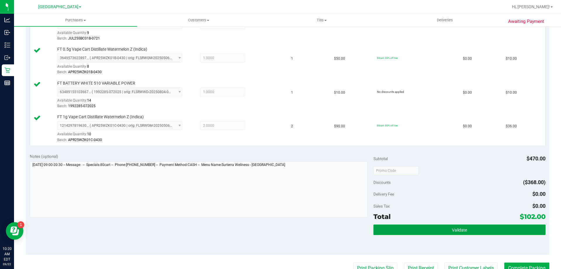
click at [422, 231] on button "Validate" at bounding box center [460, 229] width 172 height 11
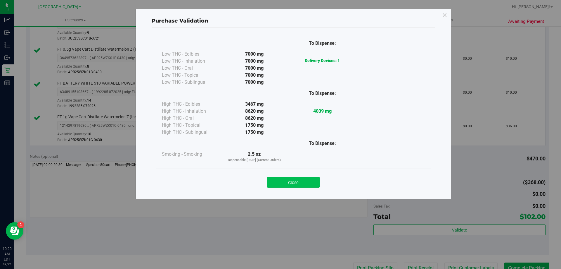
click at [288, 183] on button "Close" at bounding box center [293, 182] width 53 height 11
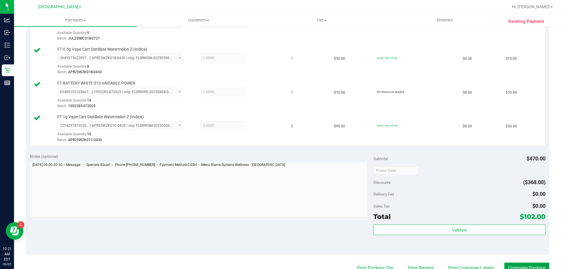
click at [523, 266] on button "Complete Packing" at bounding box center [527, 267] width 45 height 11
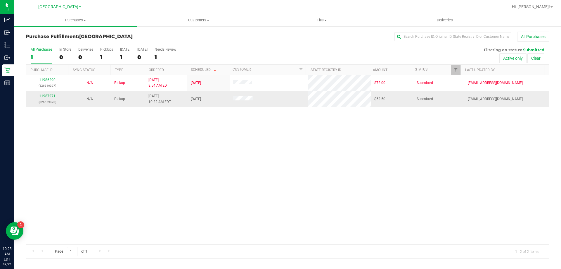
click at [45, 94] on div "11987271 (326679473)" at bounding box center [47, 98] width 35 height 11
click at [44, 95] on link "11987271" at bounding box center [47, 96] width 16 height 4
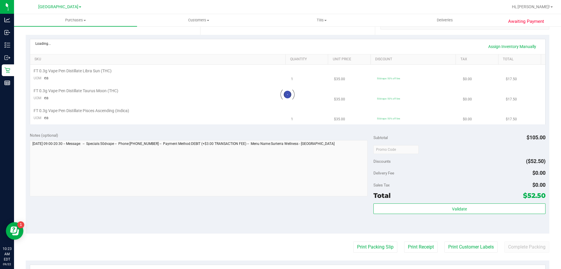
scroll to position [175, 0]
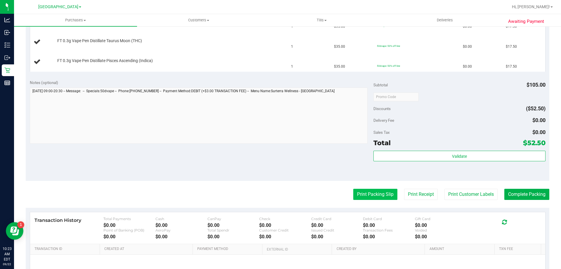
click at [355, 192] on button "Print Packing Slip" at bounding box center [375, 194] width 44 height 11
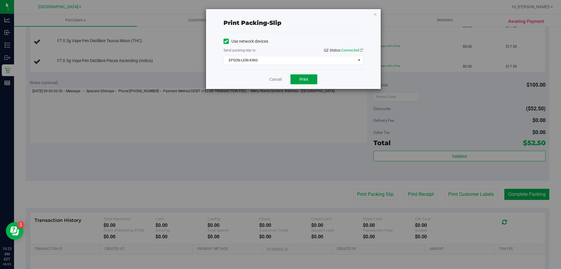
click at [307, 79] on span "Print" at bounding box center [304, 79] width 9 height 5
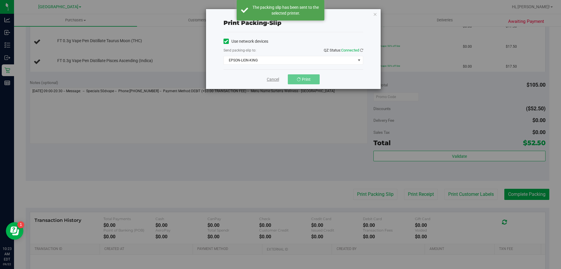
click at [276, 79] on link "Cancel" at bounding box center [273, 79] width 12 height 6
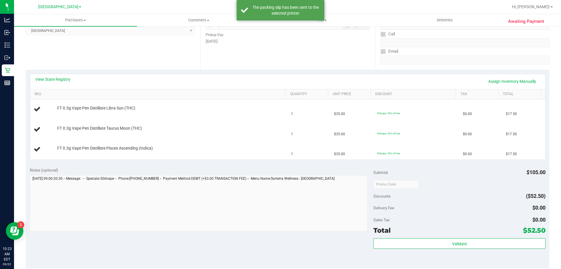
scroll to position [88, 0]
click at [58, 79] on link "View State Registry" at bounding box center [52, 80] width 35 height 6
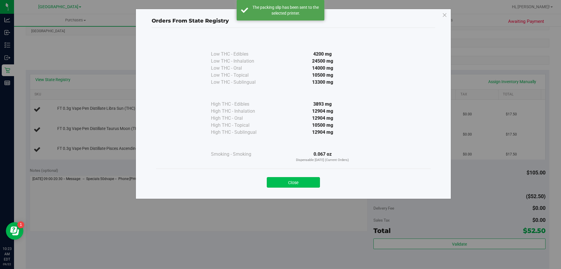
click at [296, 183] on button "Close" at bounding box center [293, 182] width 53 height 11
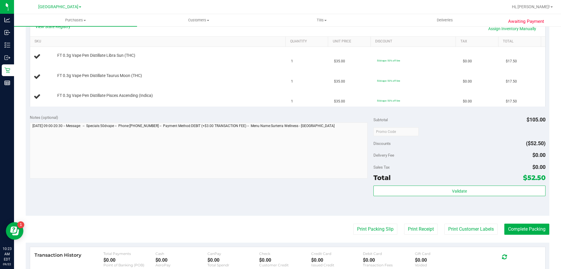
scroll to position [146, 0]
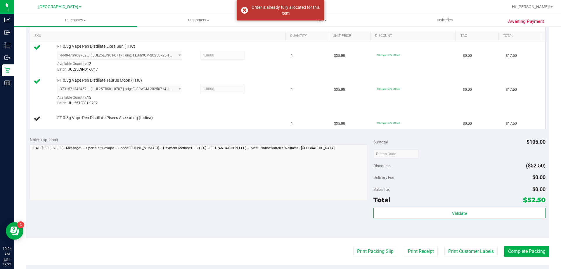
click at [197, 131] on div "View State Registry Assign Inventory Manually SKU Quantity Unit Price Discount …" at bounding box center [288, 71] width 524 height 121
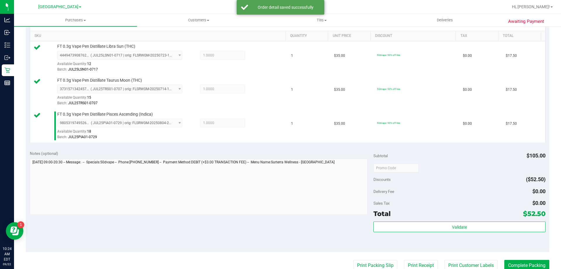
scroll to position [277, 0]
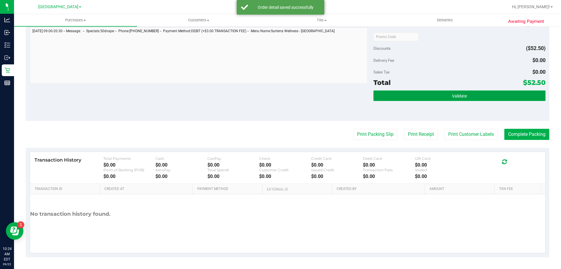
click at [439, 99] on button "Validate" at bounding box center [460, 95] width 172 height 11
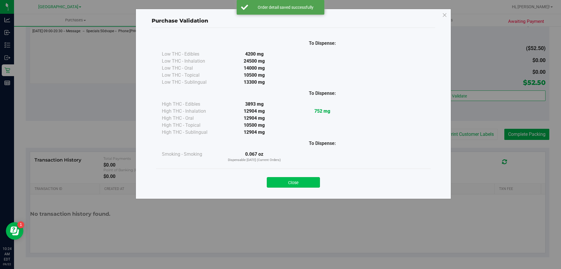
click at [306, 187] on button "Close" at bounding box center [293, 182] width 53 height 11
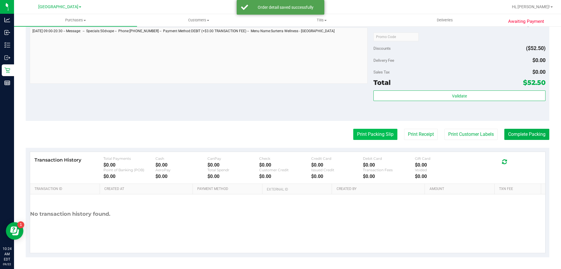
click at [363, 132] on button "Print Packing Slip" at bounding box center [375, 134] width 44 height 11
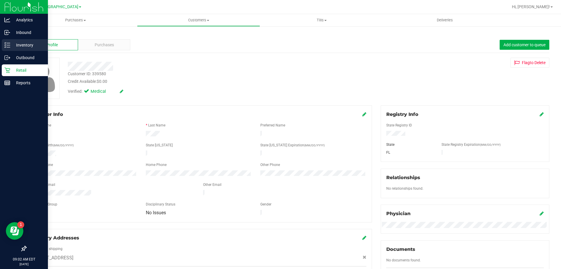
click at [8, 45] on icon at bounding box center [7, 45] width 6 height 6
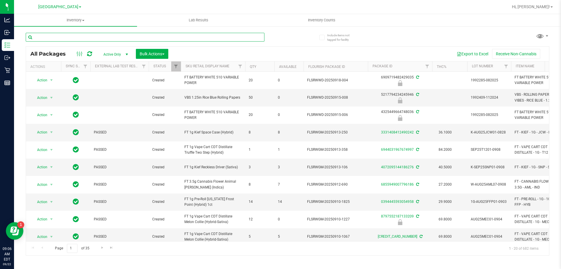
click at [171, 35] on input "text" at bounding box center [145, 37] width 239 height 9
type input "ht"
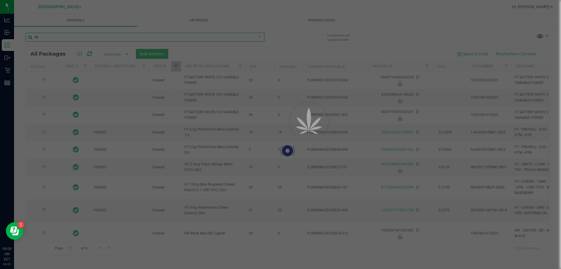
type input "2026-01-25"
type input "2026-03-01"
type input "2026-02-23"
type input "2026-02-21"
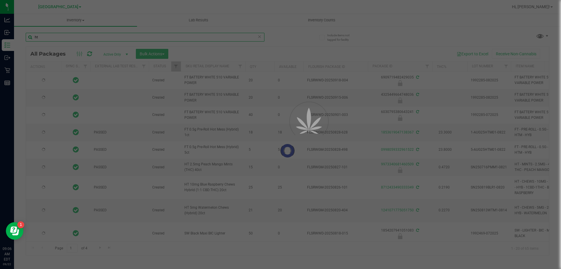
type input "2026-02-21"
type input "2026-02-17"
type input "2026-02-10"
type input "2026-02-14"
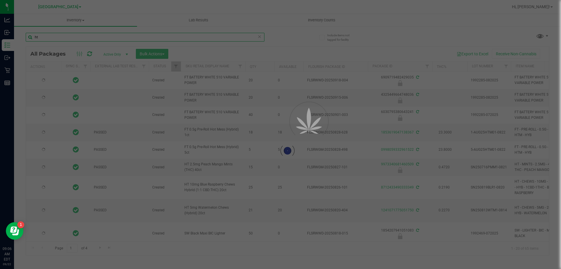
type input "2026-02-01"
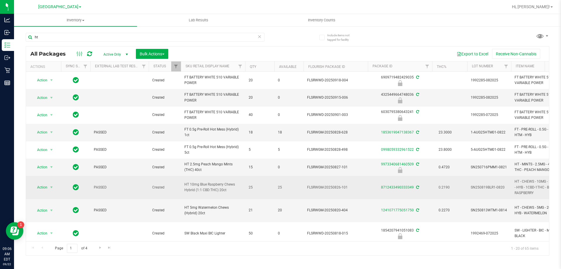
drag, startPoint x: 232, startPoint y: 191, endPoint x: 182, endPoint y: 186, distance: 50.5
click at [182, 186] on td "HT 10mg Blue Raspberry Chews Hybrid (1:1 CBD:THC) 20ct" at bounding box center [213, 187] width 64 height 23
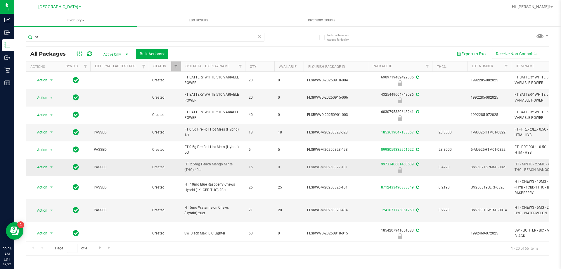
copy span "HT 10mg Blue Raspberry Chews Hybrid (1:1 CBD:THC) 20ct"
click at [69, 35] on input "ht" at bounding box center [145, 37] width 239 height 9
paste input "HT 10mg Blue Raspberry Chews Hybrid (1:1 CBD:THC) 20c"
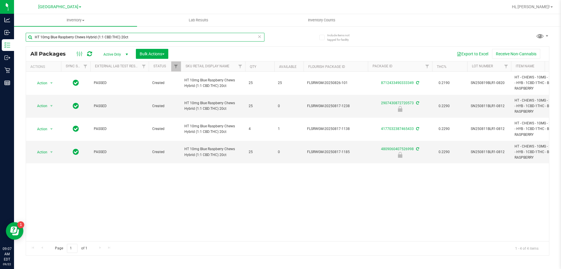
type input "HT 10mg Blue Raspberry Chews Hybrid (1:1 CBD:THC) 20ct"
